Goal: Find specific page/section: Find specific page/section

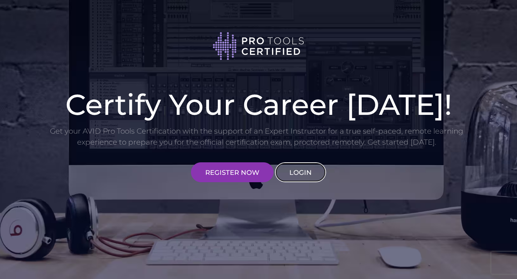
click at [306, 172] on link "LOGIN" at bounding box center [300, 172] width 51 height 20
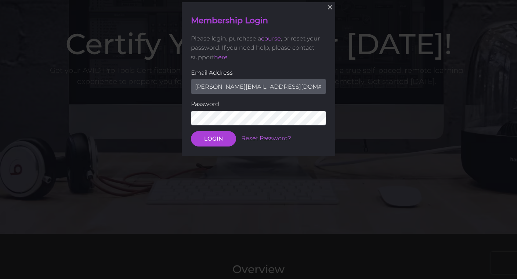
scroll to position [61, 0]
click at [219, 137] on button "LOGIN" at bounding box center [213, 137] width 45 height 15
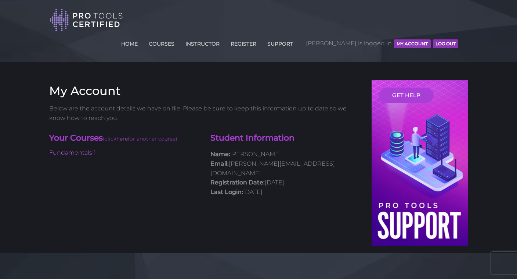
click at [412, 39] on button "MY ACCOUNT" at bounding box center [412, 43] width 36 height 9
click at [71, 149] on link "Fundamentals 1" at bounding box center [72, 152] width 47 height 7
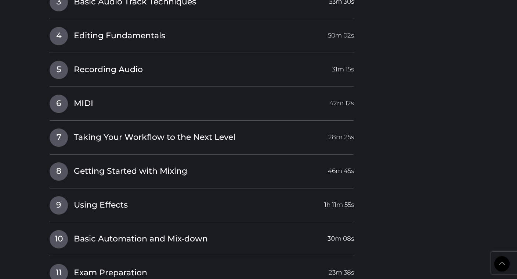
scroll to position [1203, 0]
